Goal: Download file/media

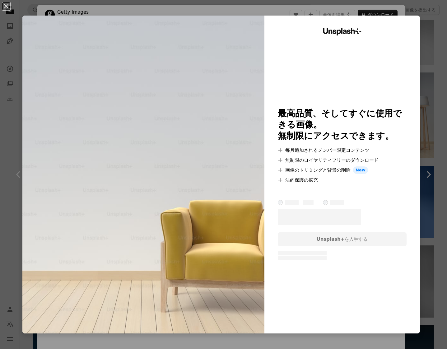
scroll to position [1054, 0]
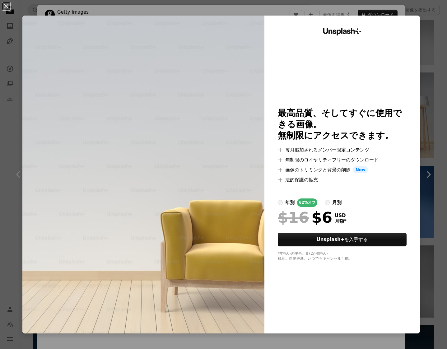
click at [7, 7] on button "An X shape" at bounding box center [5, 5] width 7 height 7
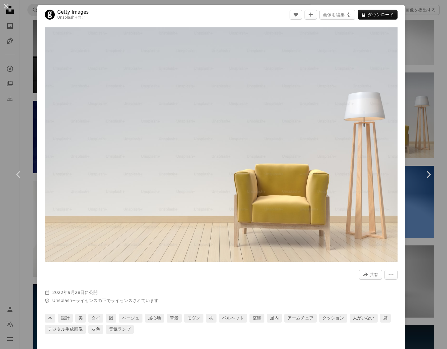
drag, startPoint x: 4, startPoint y: 5, endPoint x: 42, endPoint y: 27, distance: 43.8
click at [4, 5] on button "An X shape" at bounding box center [5, 5] width 7 height 7
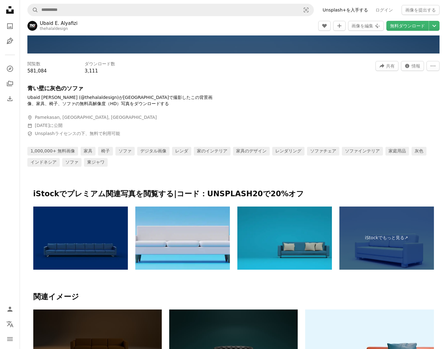
scroll to position [166, 0]
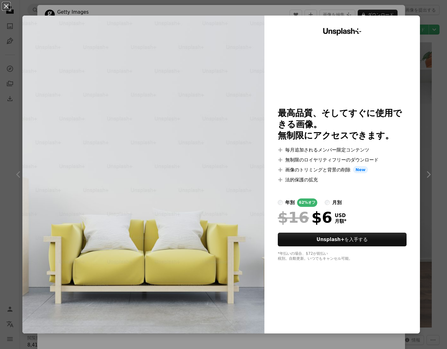
scroll to position [525, 0]
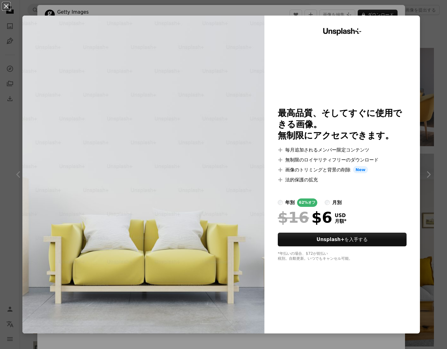
click at [8, 6] on button "An X shape" at bounding box center [5, 5] width 7 height 7
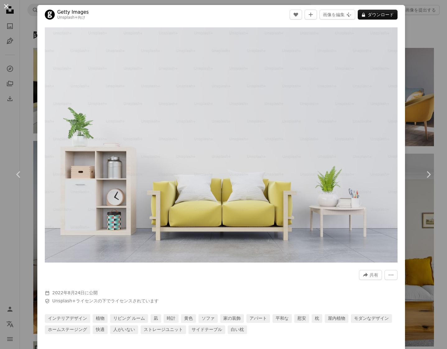
click at [10, 8] on button "An X shape" at bounding box center [5, 5] width 7 height 7
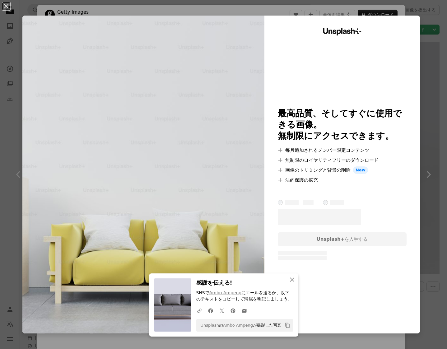
scroll to position [824, 0]
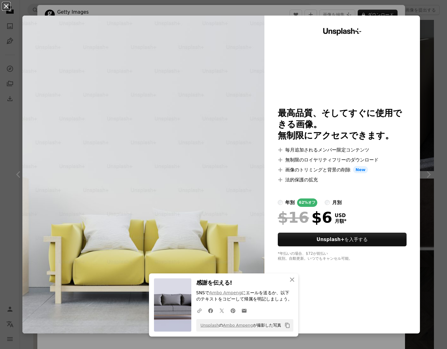
click at [6, 7] on button "An X shape" at bounding box center [5, 5] width 7 height 7
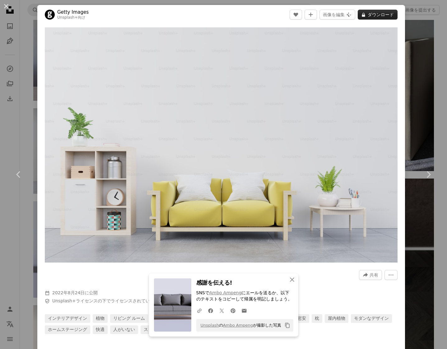
click at [380, 18] on button "A lock ダウンロード" at bounding box center [378, 15] width 40 height 10
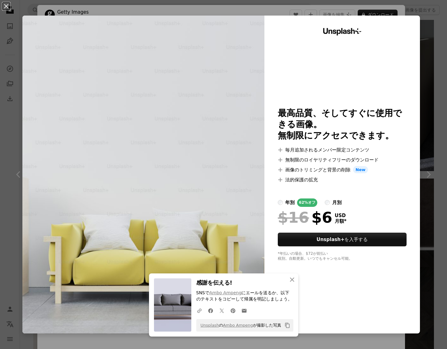
drag, startPoint x: 8, startPoint y: 9, endPoint x: 93, endPoint y: 95, distance: 121.0
click at [8, 9] on button "An X shape" at bounding box center [5, 5] width 7 height 7
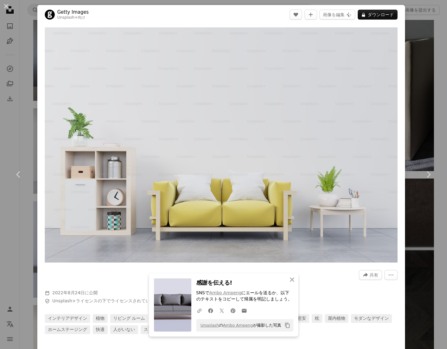
drag, startPoint x: 5, startPoint y: 6, endPoint x: 107, endPoint y: 77, distance: 123.9
click at [5, 6] on button "An X shape" at bounding box center [5, 5] width 7 height 7
